Goal: Book appointment/travel/reservation

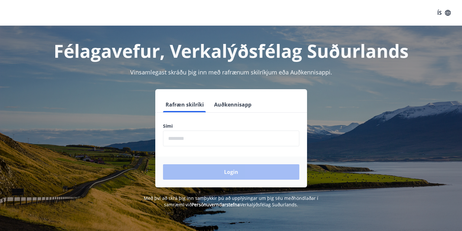
click at [231, 103] on button "Auðkennisapp" at bounding box center [232, 104] width 42 height 15
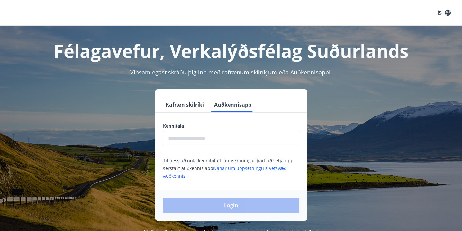
click at [193, 139] on input "text" at bounding box center [231, 139] width 136 height 16
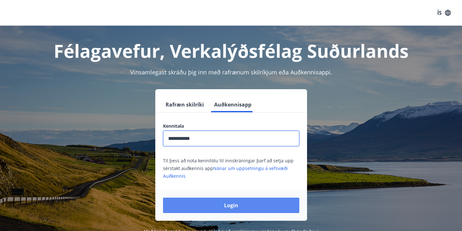
type input "**********"
click at [193, 198] on button "Login" at bounding box center [231, 205] width 136 height 15
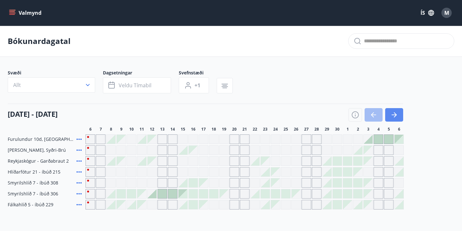
click at [397, 116] on icon "button" at bounding box center [394, 115] width 8 height 8
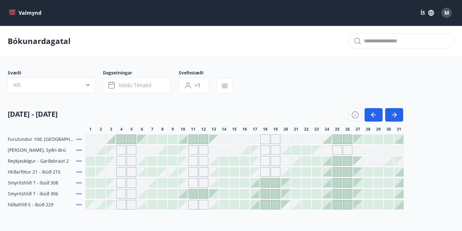
click at [162, 153] on div at bounding box center [162, 150] width 9 height 9
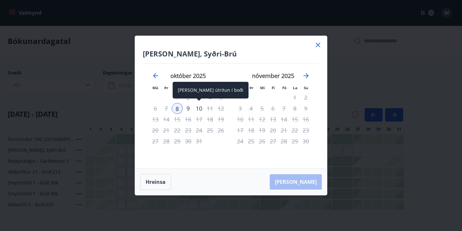
click at [198, 108] on div "10" at bounding box center [198, 108] width 11 height 11
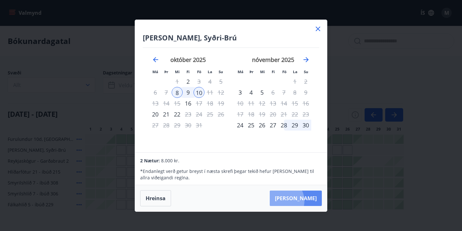
click at [301, 201] on button "Taka Frá" at bounding box center [296, 198] width 52 height 15
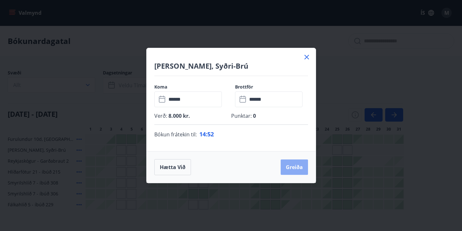
click at [293, 163] on button "Greiða" at bounding box center [294, 167] width 27 height 15
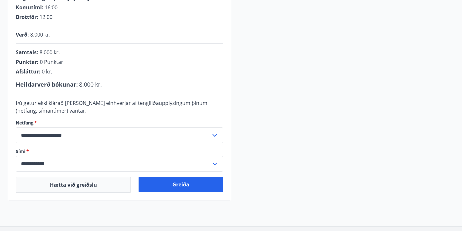
scroll to position [132, 0]
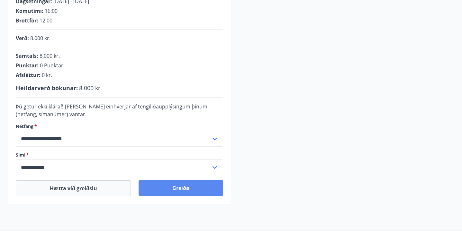
click at [206, 191] on button "Greiða" at bounding box center [181, 188] width 84 height 15
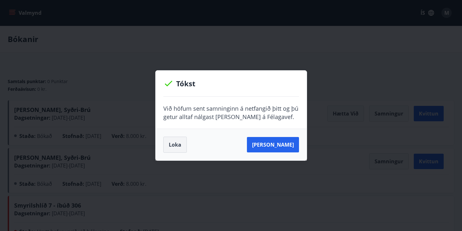
click at [181, 143] on button "Loka" at bounding box center [174, 145] width 23 height 16
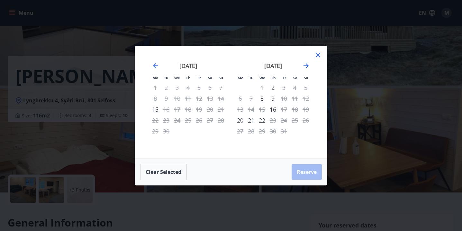
scroll to position [65, 0]
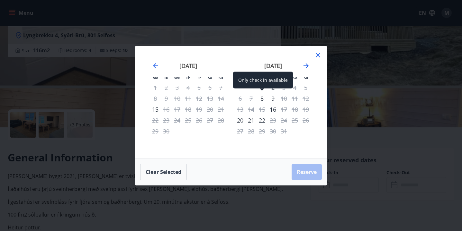
click at [261, 100] on div "8" at bounding box center [261, 98] width 11 height 11
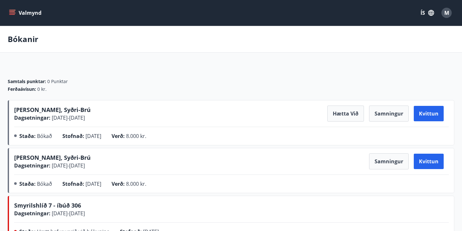
click at [20, 13] on button "Valmynd" at bounding box center [26, 13] width 36 height 12
click at [420, 12] on button "ÍS" at bounding box center [427, 13] width 21 height 12
click at [368, 40] on div "English" at bounding box center [375, 41] width 67 height 8
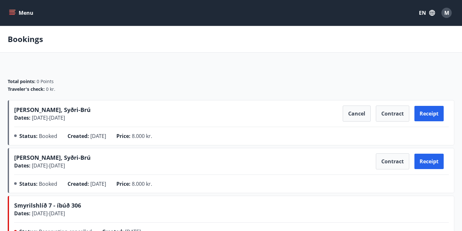
click at [10, 6] on div "Menu EN M" at bounding box center [231, 12] width 446 height 15
click at [19, 16] on button "Menu" at bounding box center [22, 13] width 28 height 12
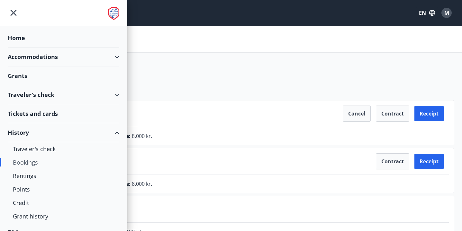
click at [32, 60] on div "Accommodations" at bounding box center [64, 57] width 112 height 19
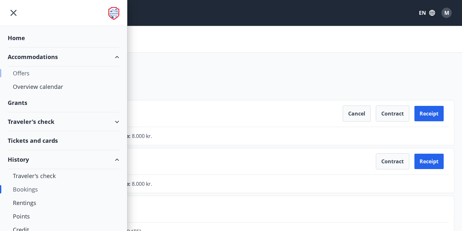
click at [29, 71] on div "Offers" at bounding box center [63, 73] width 101 height 13
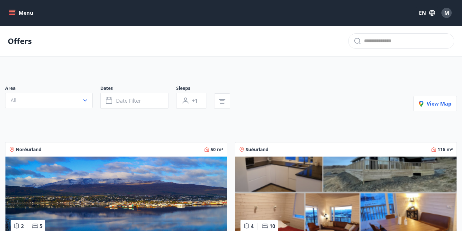
click at [20, 47] on div "Offers" at bounding box center [231, 41] width 462 height 31
click at [12, 13] on icon "menu" at bounding box center [12, 13] width 7 height 1
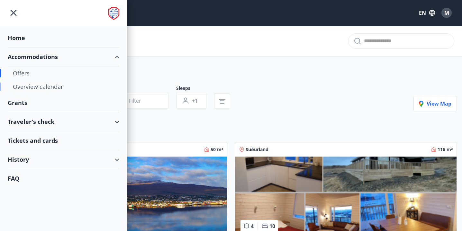
click at [31, 85] on div "Overview calendar" at bounding box center [63, 86] width 101 height 13
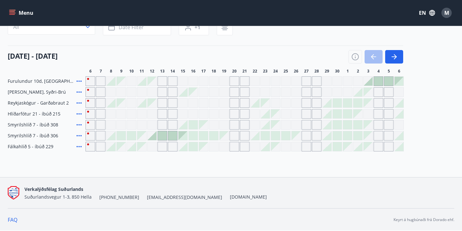
scroll to position [58, 0]
click at [399, 59] on button "button" at bounding box center [394, 56] width 18 height 13
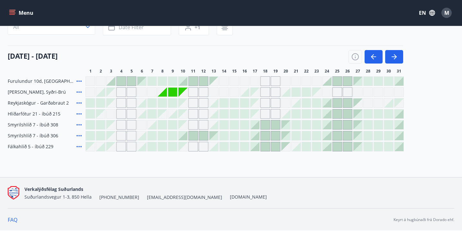
click at [77, 136] on icon at bounding box center [78, 135] width 5 height 1
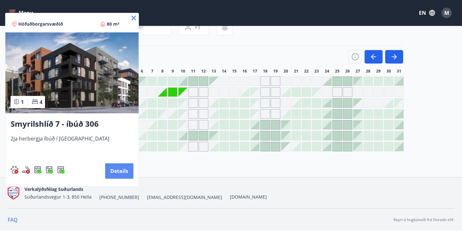
click at [105, 176] on button "Details" at bounding box center [119, 171] width 28 height 15
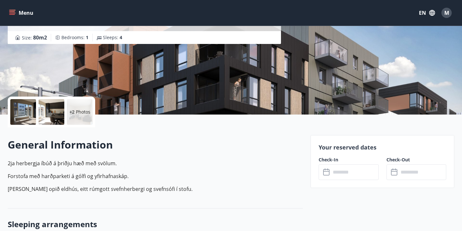
scroll to position [76, 0]
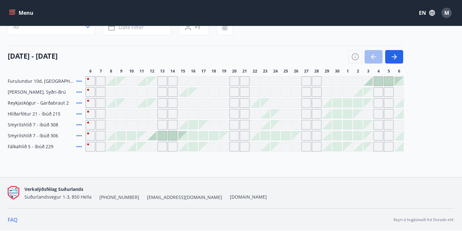
scroll to position [43, 0]
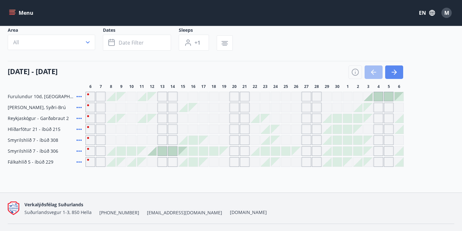
click at [393, 78] on button "button" at bounding box center [394, 72] width 18 height 13
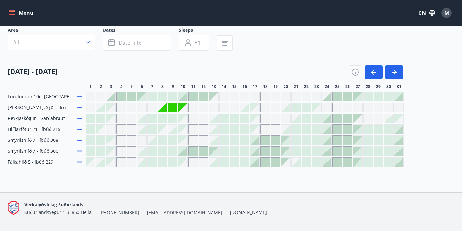
click at [101, 140] on div at bounding box center [100, 140] width 9 height 9
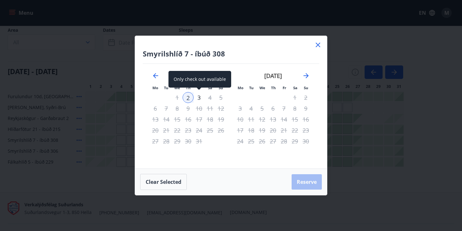
click at [199, 99] on div "3" at bounding box center [198, 97] width 11 height 11
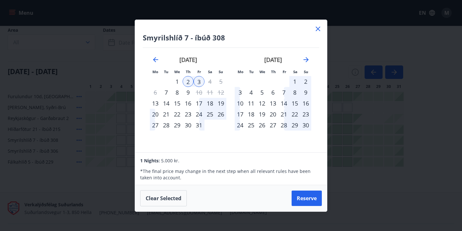
click at [319, 29] on icon at bounding box center [318, 29] width 4 height 4
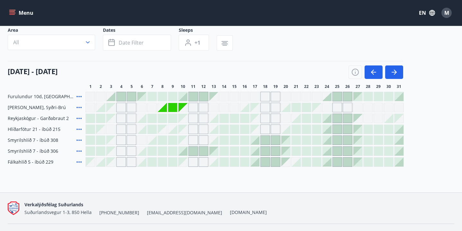
click at [110, 131] on div "Grey days are not available" at bounding box center [111, 130] width 10 height 10
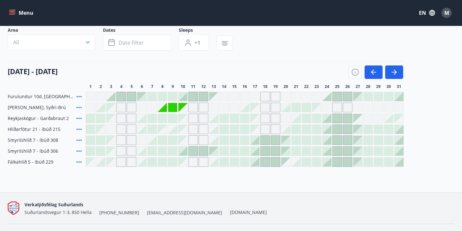
click at [110, 131] on div "Grey days are not available" at bounding box center [111, 130] width 10 height 10
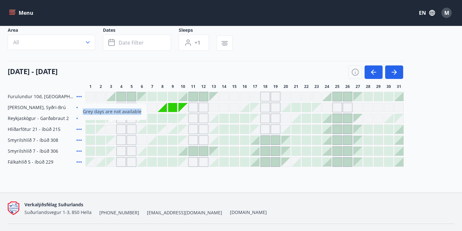
click at [110, 131] on div "Grey days are not available" at bounding box center [111, 130] width 10 height 10
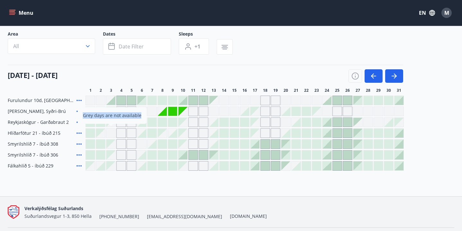
scroll to position [43, 0]
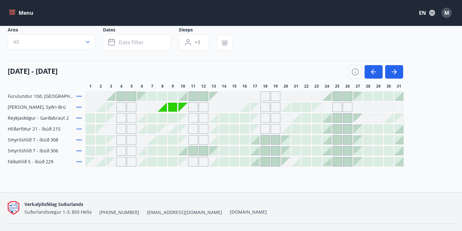
click at [128, 179] on div "Overview calendar Area All Dates Date filter Sleeps +1 01 October - 31 October …" at bounding box center [231, 88] width 462 height 210
click at [100, 139] on div at bounding box center [100, 140] width 9 height 9
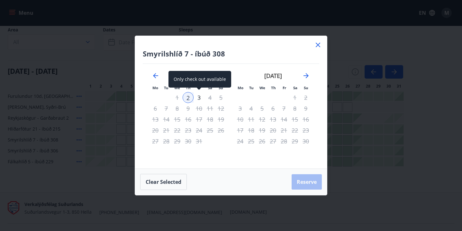
click at [197, 97] on div "3" at bounding box center [198, 97] width 11 height 11
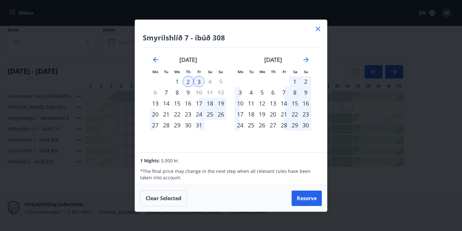
click at [317, 30] on icon at bounding box center [318, 29] width 4 height 4
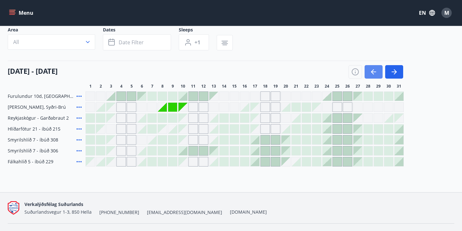
click at [377, 68] on icon "button" at bounding box center [374, 72] width 8 height 8
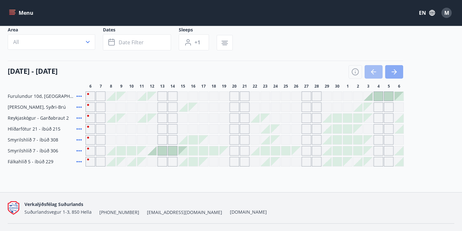
click at [398, 76] on button "button" at bounding box center [394, 71] width 18 height 13
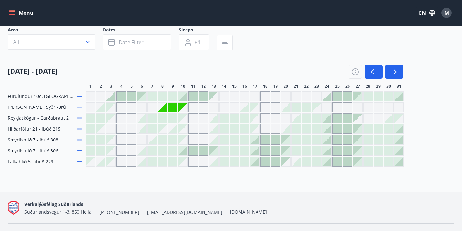
click at [301, 49] on div "Area All Dates Date filter Sleeps +1" at bounding box center [231, 40] width 446 height 26
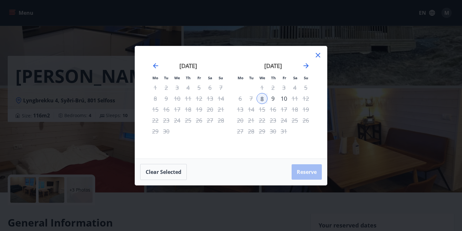
scroll to position [65, 0]
